Goal: Task Accomplishment & Management: Use online tool/utility

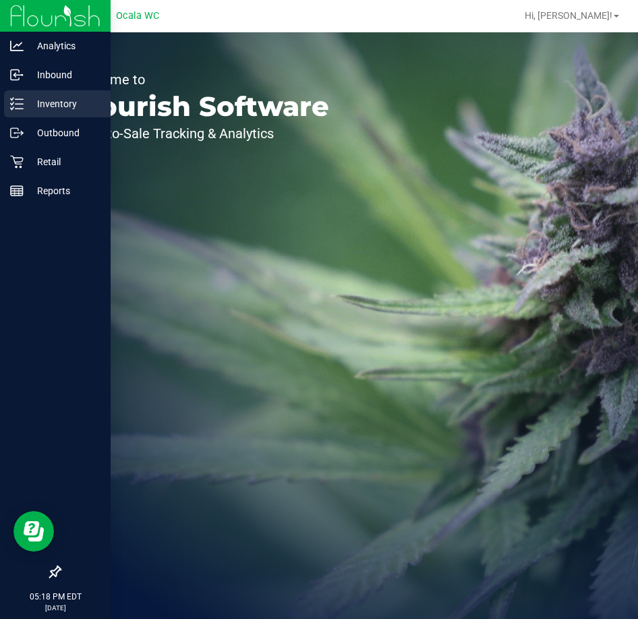
click at [41, 102] on p "Inventory" at bounding box center [64, 104] width 81 height 16
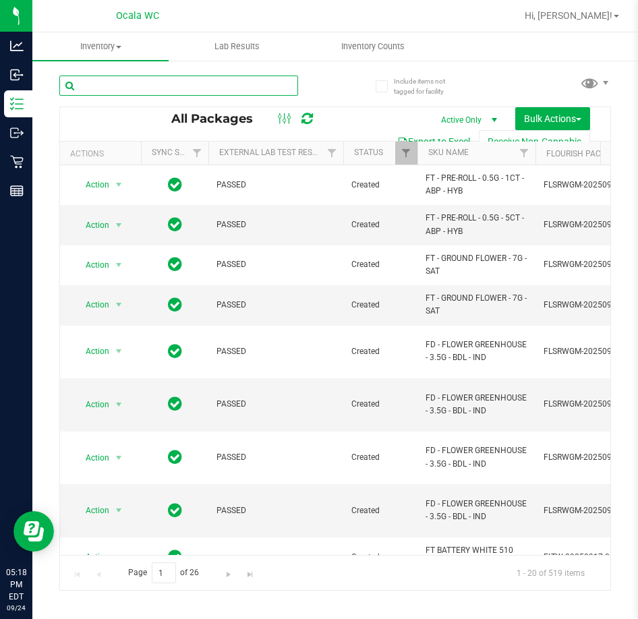
click at [207, 86] on input "text" at bounding box center [178, 86] width 239 height 20
type input "8085509391431977"
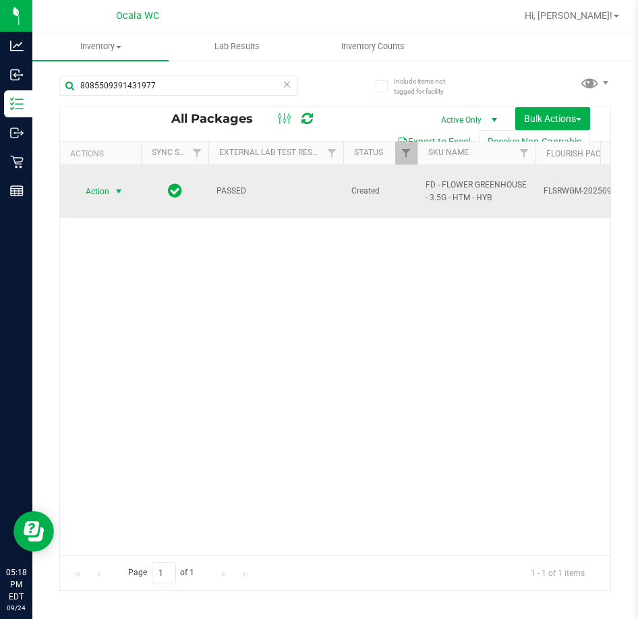
click at [94, 186] on span "Action" at bounding box center [91, 191] width 36 height 19
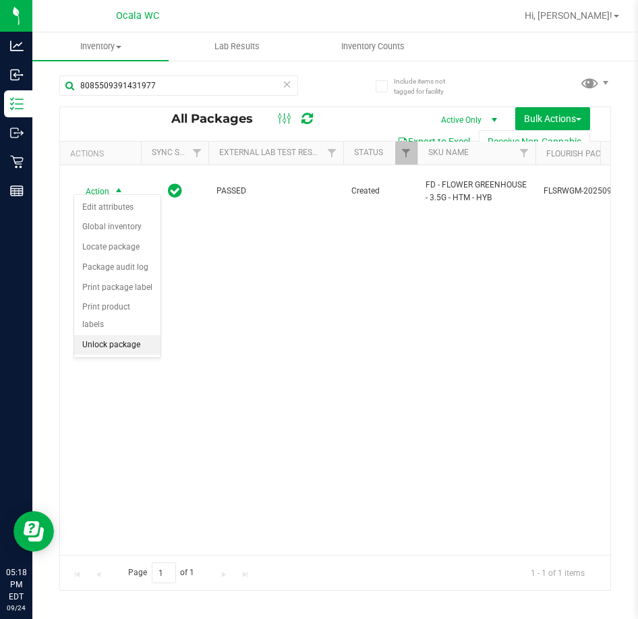
click at [117, 335] on li "Unlock package" at bounding box center [117, 345] width 86 height 20
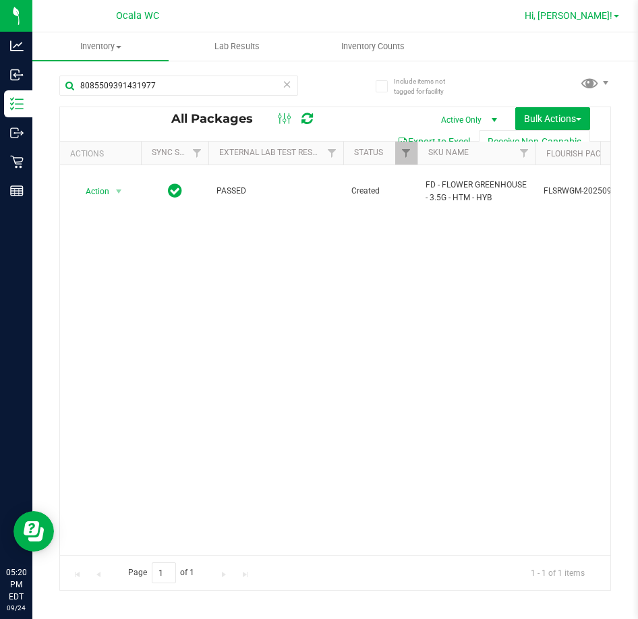
click at [594, 12] on span "Hi, [PERSON_NAME]!" at bounding box center [569, 15] width 88 height 11
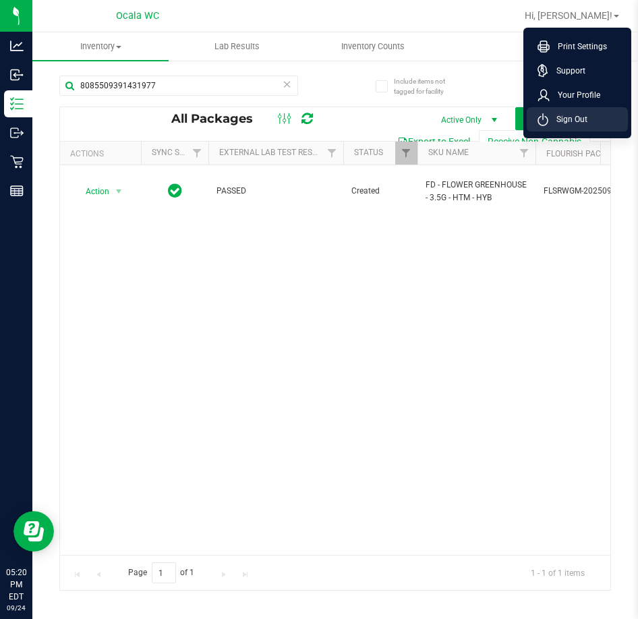
click at [605, 119] on li "Sign Out" at bounding box center [577, 119] width 101 height 24
